Goal: Task Accomplishment & Management: Manage account settings

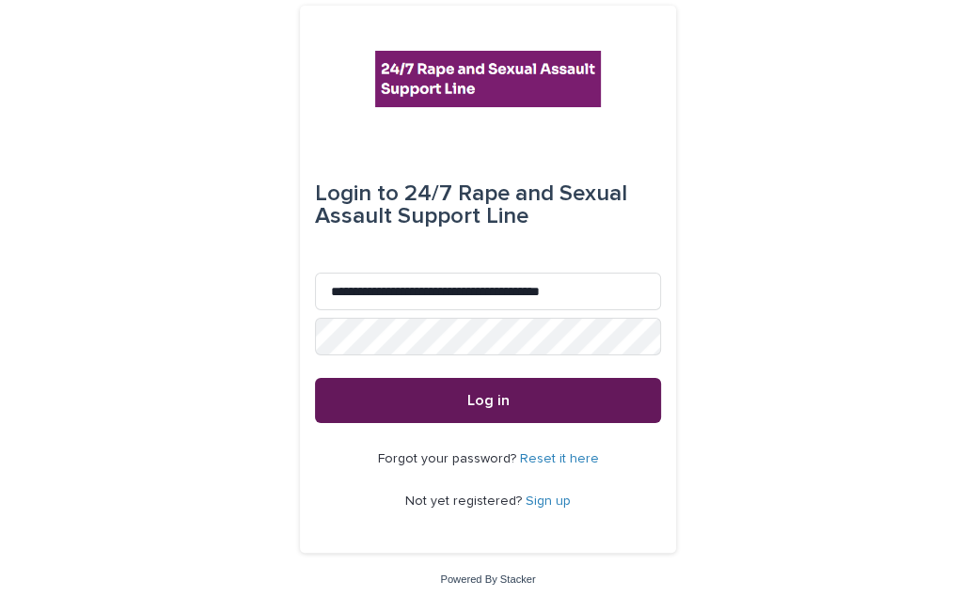
click at [405, 414] on button "Log in" at bounding box center [488, 400] width 346 height 45
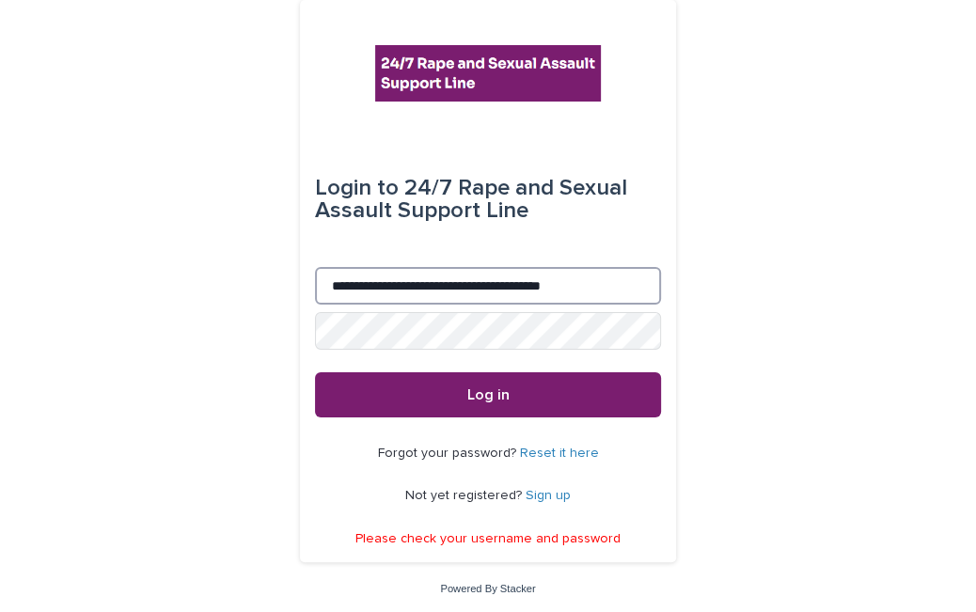
click at [418, 281] on input "**********" at bounding box center [488, 286] width 346 height 38
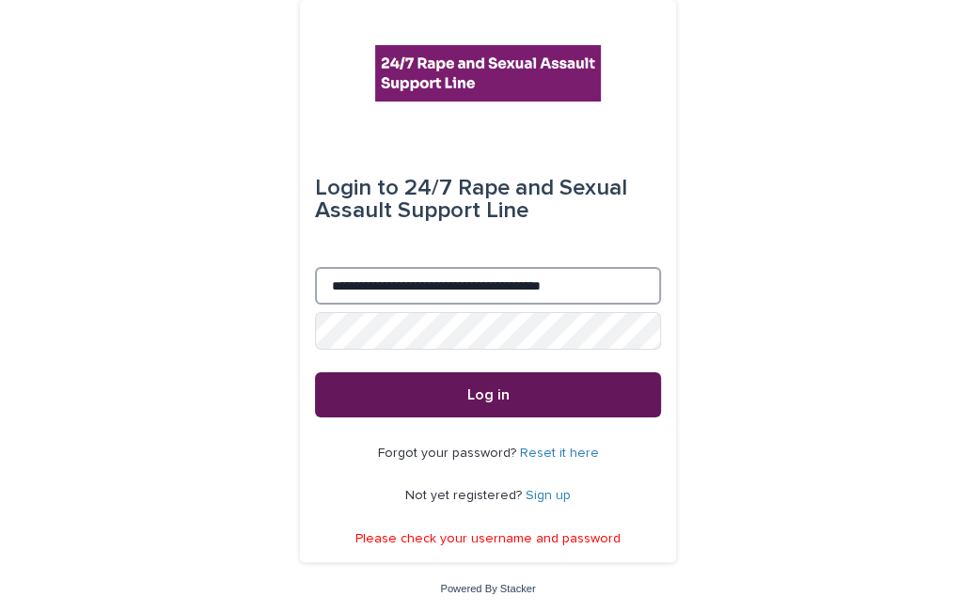
type input "**********"
click at [322, 386] on button "Log in" at bounding box center [488, 394] width 346 height 45
